Goal: Task Accomplishment & Management: Manage account settings

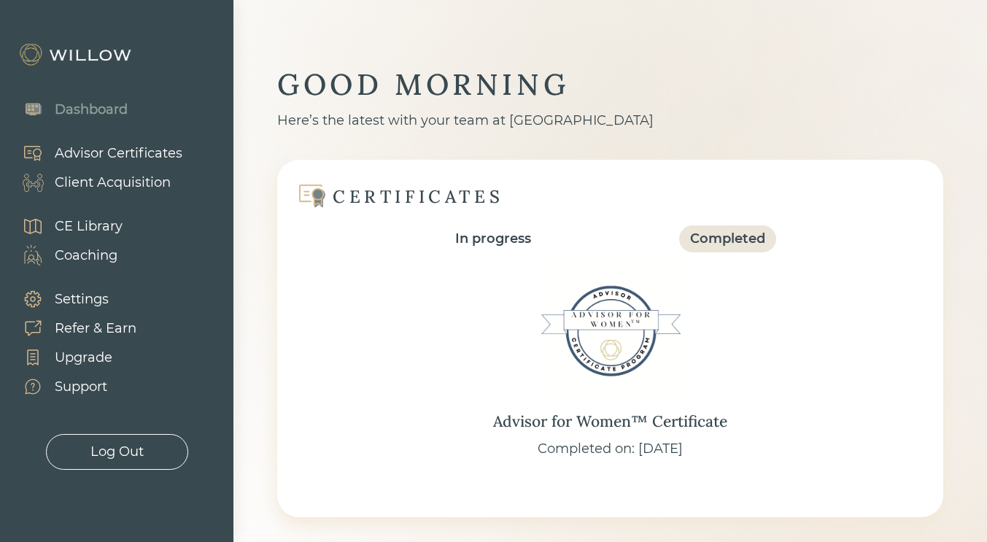
click at [128, 177] on div "Client Acquisition" at bounding box center [113, 183] width 116 height 20
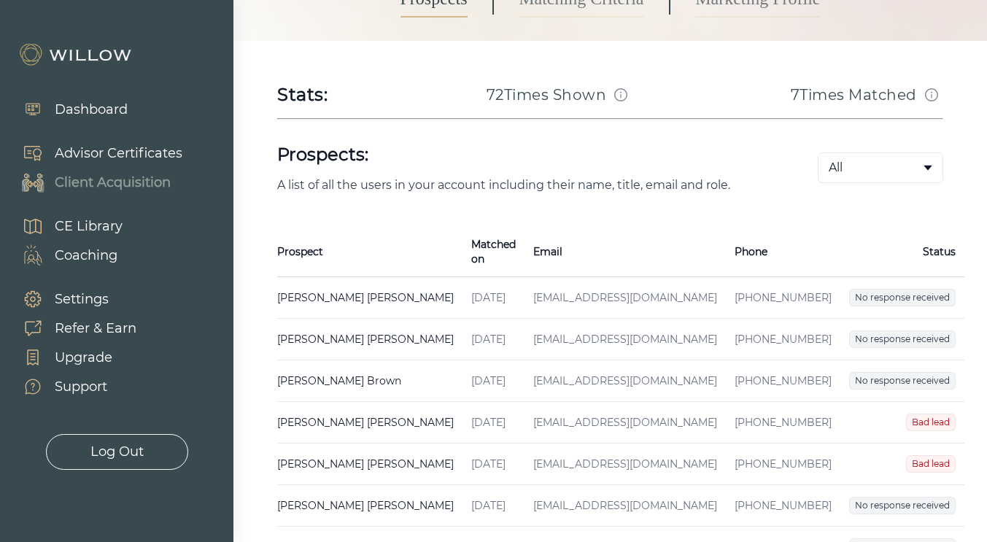
scroll to position [191, 0]
drag, startPoint x: 781, startPoint y: 275, endPoint x: 677, endPoint y: 285, distance: 104.1
click at [677, 285] on tr "[PERSON_NAME] Created on [DATE] Email [EMAIL_ADDRESS][DOMAIN_NAME] Phone [PHONE…" at bounding box center [620, 297] width 687 height 42
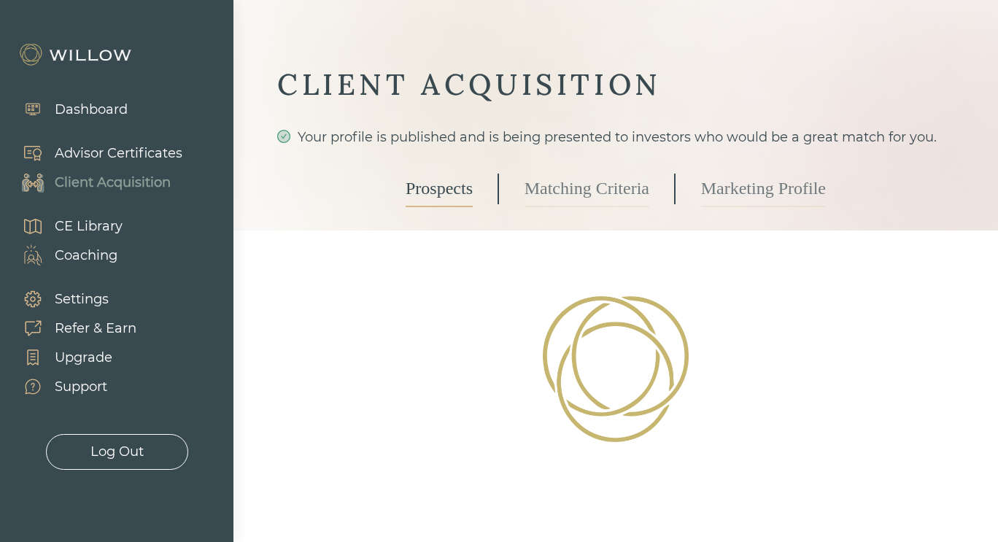
select select "2"
